Goal: Task Accomplishment & Management: Manage account settings

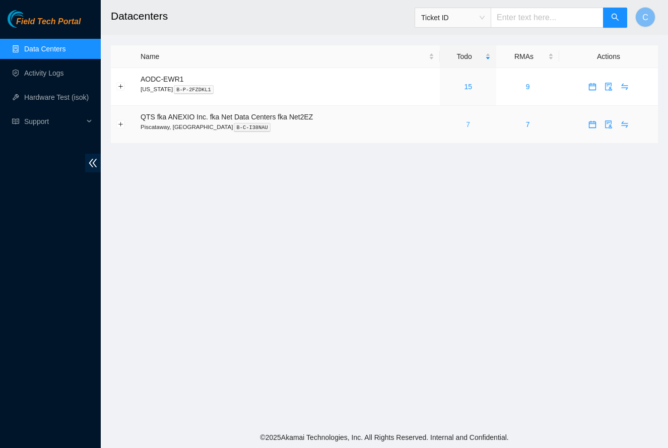
click at [470, 126] on link "7" at bounding box center [468, 124] width 4 height 8
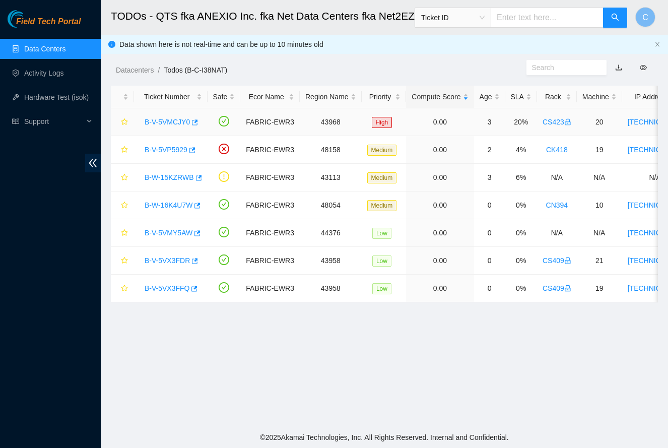
click at [161, 124] on link "B-V-5VMCJY0" at bounding box center [167, 122] width 45 height 8
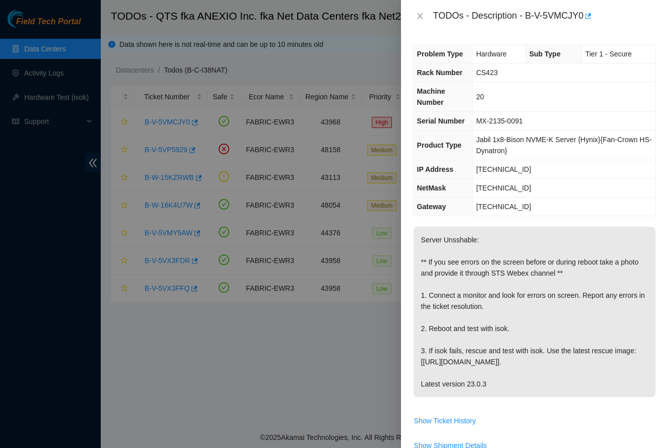
click at [416, 16] on icon "close" at bounding box center [420, 16] width 8 height 8
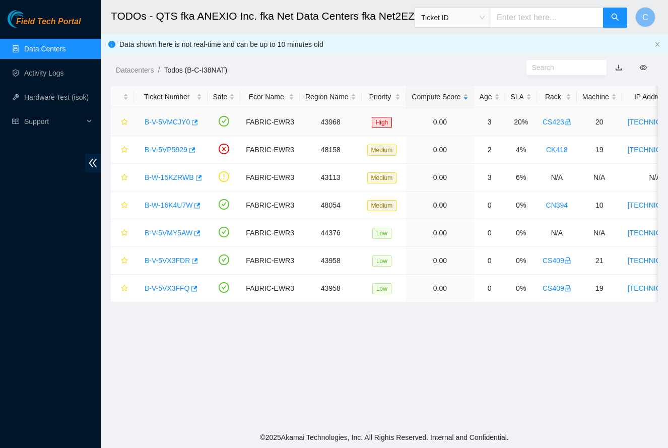
click at [165, 119] on link "B-V-5VMCJY0" at bounding box center [167, 122] width 45 height 8
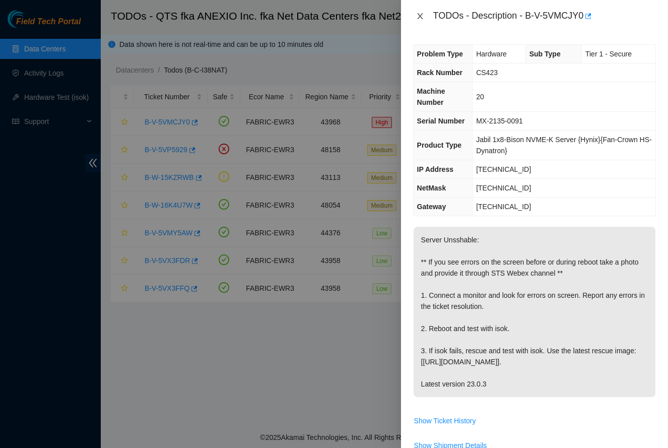
click at [417, 21] on button "Close" at bounding box center [420, 17] width 14 height 10
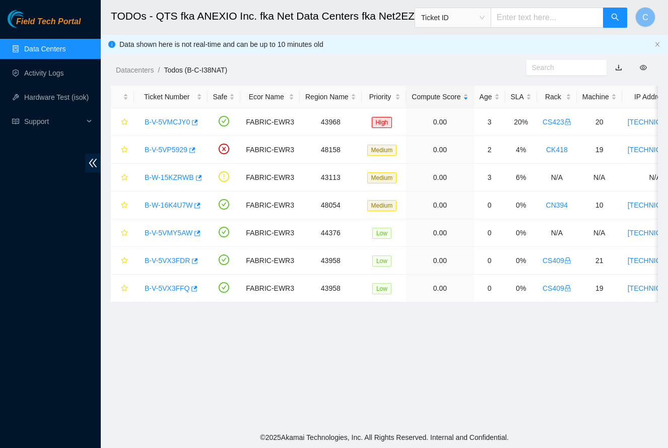
click at [323, 344] on main "TODOs - QTS fka ANEXIO Inc. fka Net Data Centers fka Net2EZ, [GEOGRAPHIC_DATA],…" at bounding box center [384, 213] width 567 height 426
click at [54, 48] on link "Data Centers" at bounding box center [44, 49] width 41 height 8
